Goal: Use online tool/utility: Utilize a website feature to perform a specific function

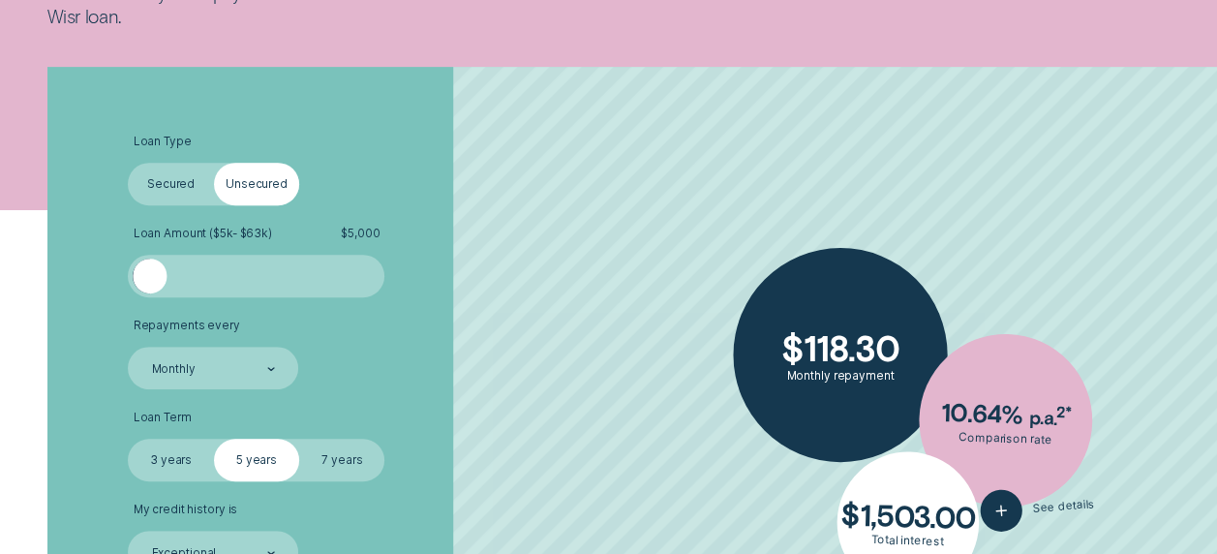
scroll to position [362, 0]
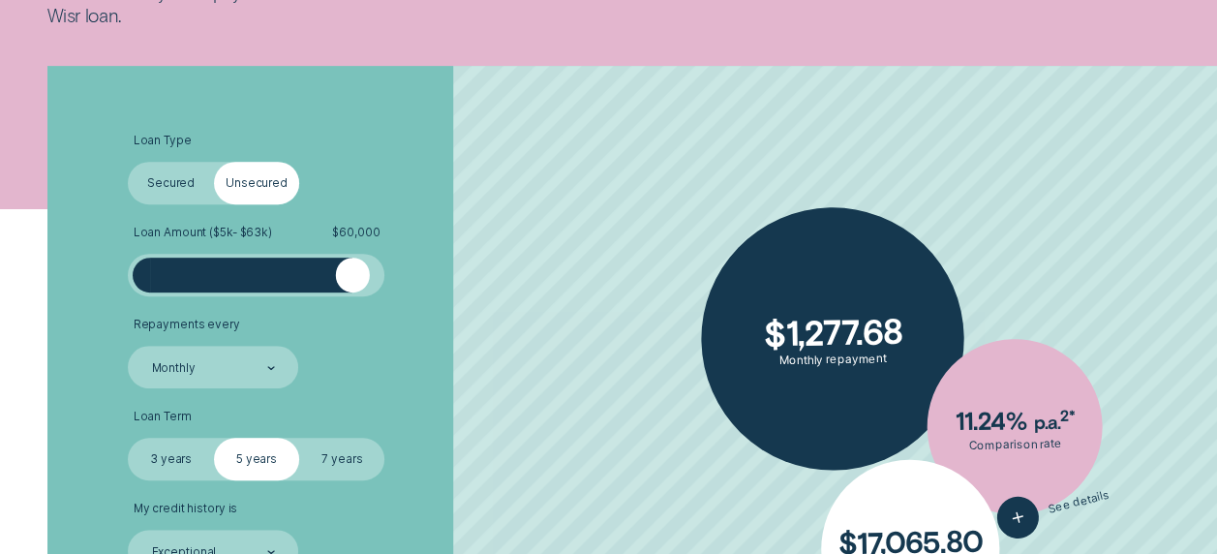
drag, startPoint x: 158, startPoint y: 279, endPoint x: 351, endPoint y: 300, distance: 194.7
click at [351, 300] on ul "Loan Type Select Loan Type Secured Unsecured Loan Amount ( $5k - $63k ) $ 60,00…" at bounding box center [324, 353] width 392 height 438
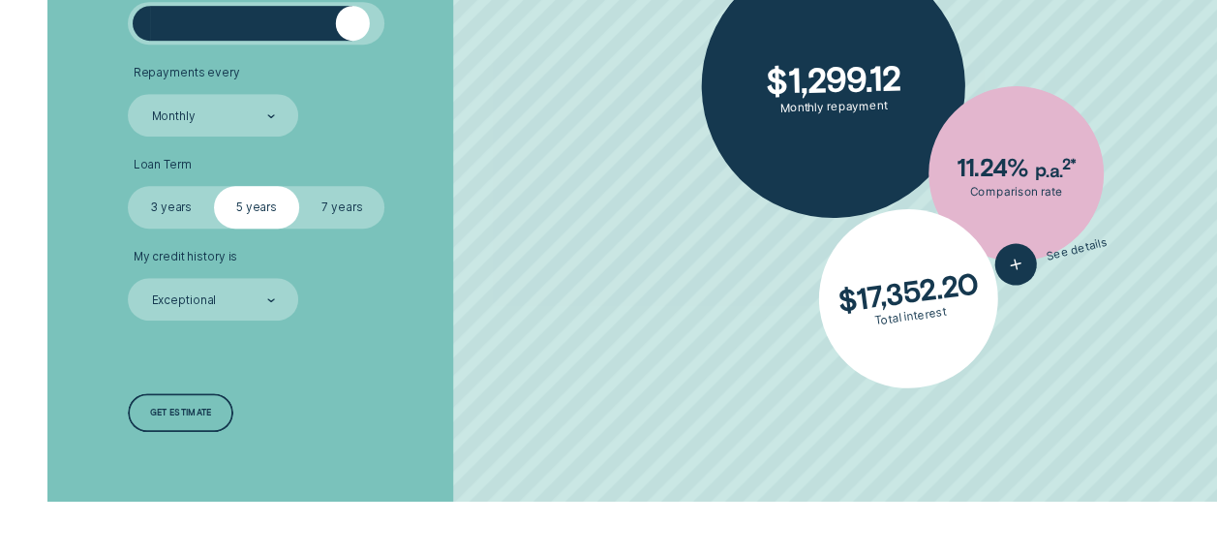
scroll to position [619, 0]
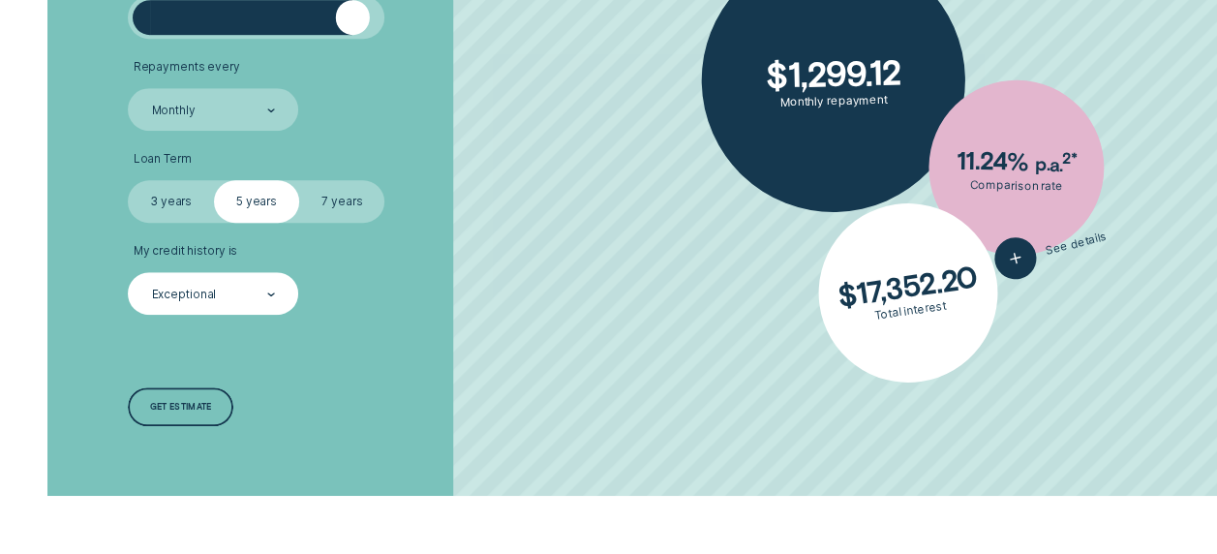
click at [275, 298] on div at bounding box center [271, 294] width 8 height 41
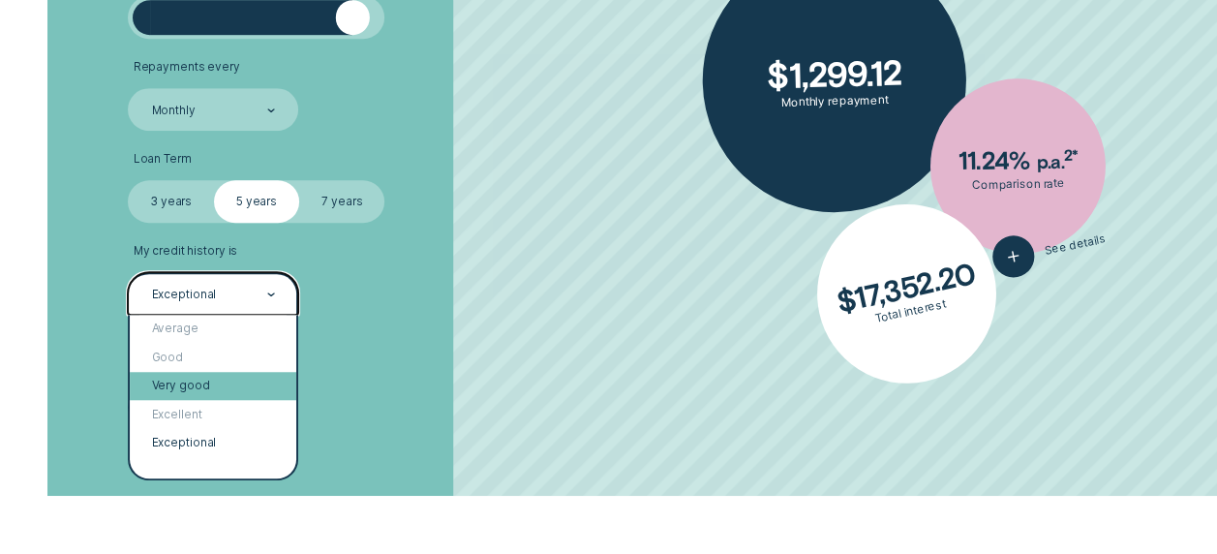
click at [205, 392] on div "Very good" at bounding box center [213, 386] width 166 height 28
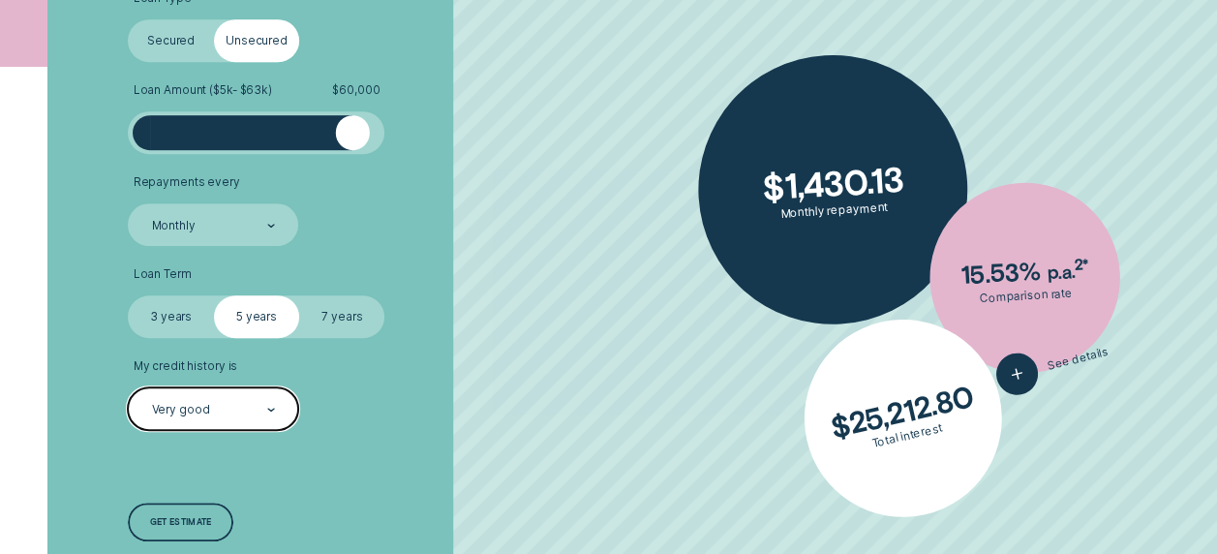
scroll to position [503, 0]
click at [336, 316] on label "7 years" at bounding box center [341, 317] width 85 height 43
click at [299, 296] on input "7 years" at bounding box center [299, 296] width 0 height 0
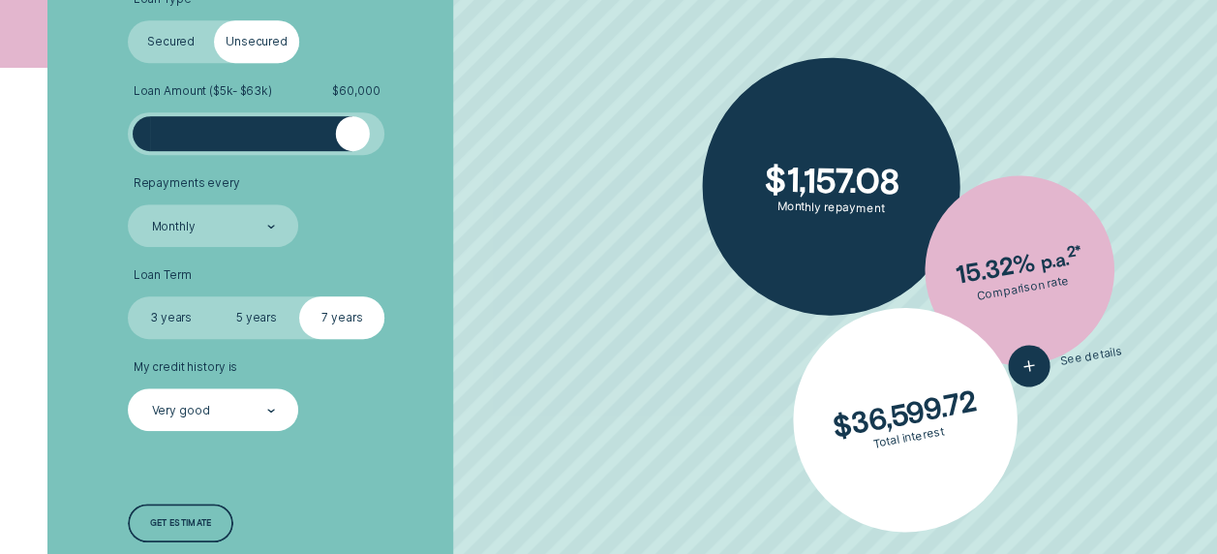
click at [262, 321] on label "5 years" at bounding box center [256, 317] width 85 height 43
click at [214, 296] on input "5 years" at bounding box center [214, 296] width 0 height 0
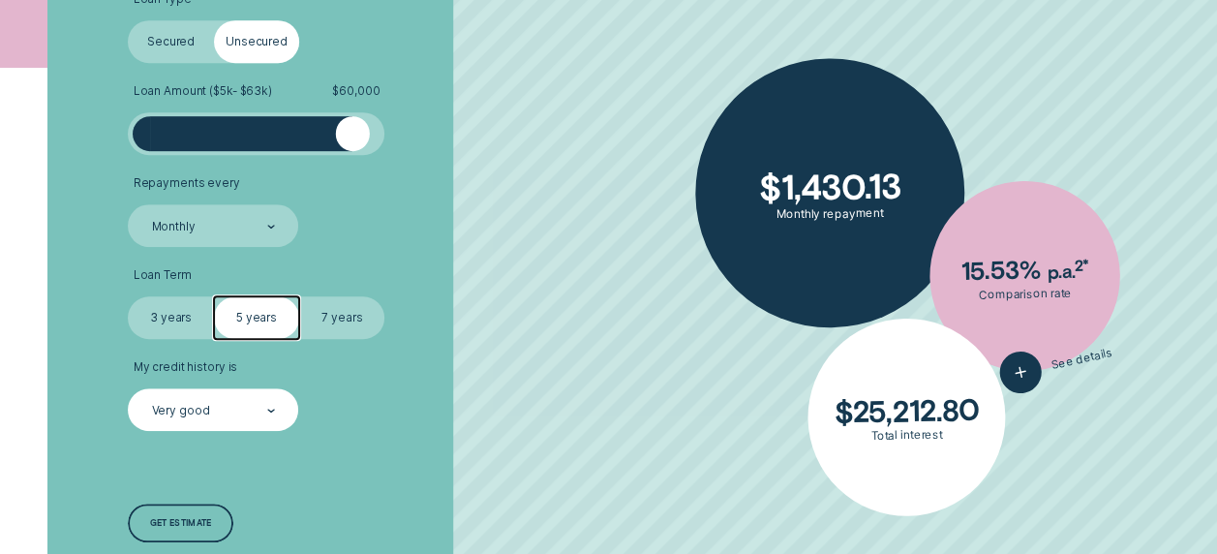
click at [344, 317] on label "7 years" at bounding box center [341, 317] width 85 height 43
click at [299, 296] on input "7 years" at bounding box center [299, 296] width 0 height 0
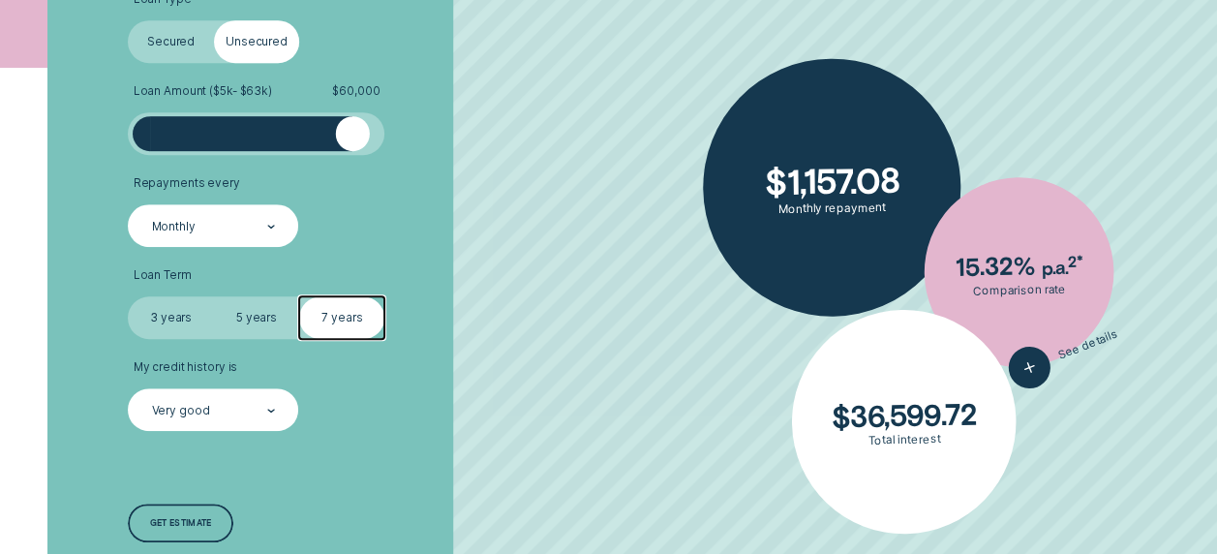
click at [269, 219] on div at bounding box center [271, 226] width 8 height 41
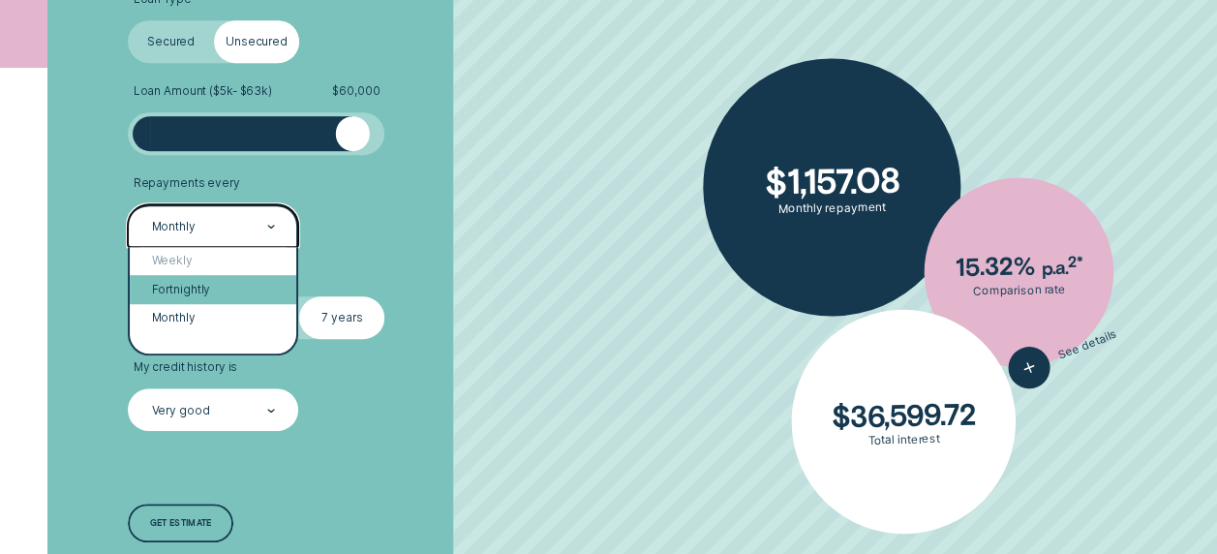
click at [212, 286] on div "Fortnightly" at bounding box center [213, 289] width 166 height 28
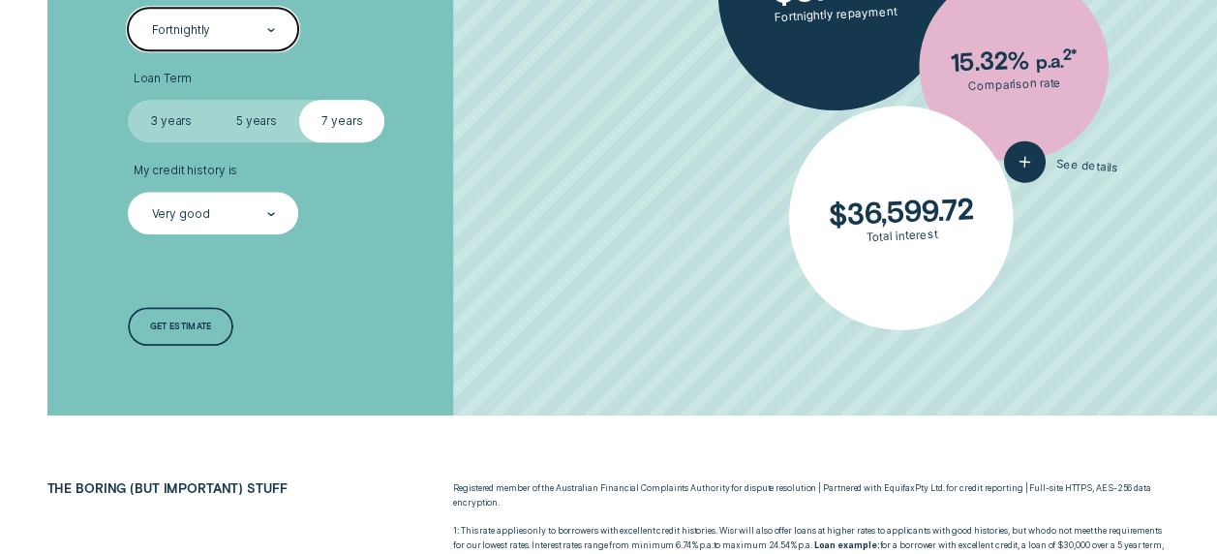
scroll to position [701, 0]
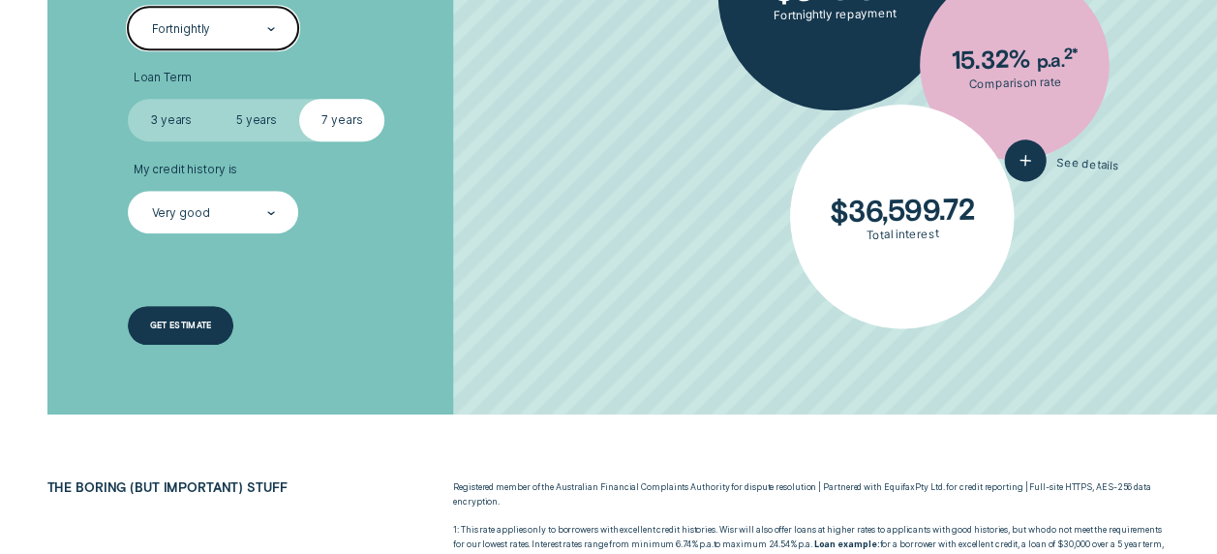
click at [225, 328] on div "Get estimate" at bounding box center [180, 325] width 105 height 39
